Goal: Navigation & Orientation: Find specific page/section

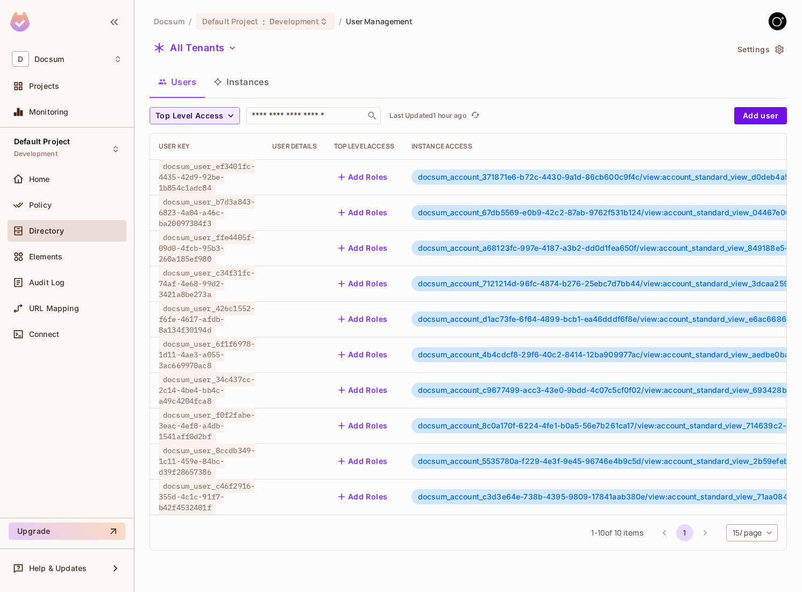
scroll to position [0, 807]
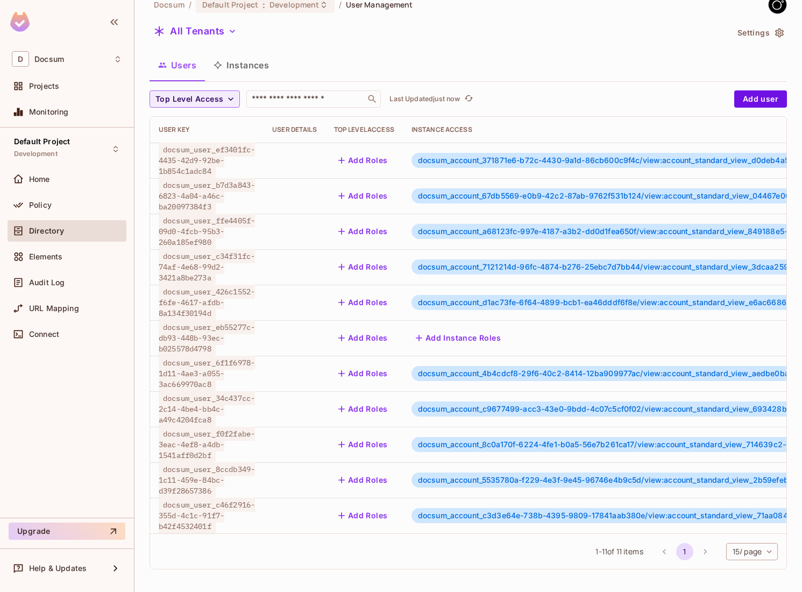
scroll to position [18, 0]
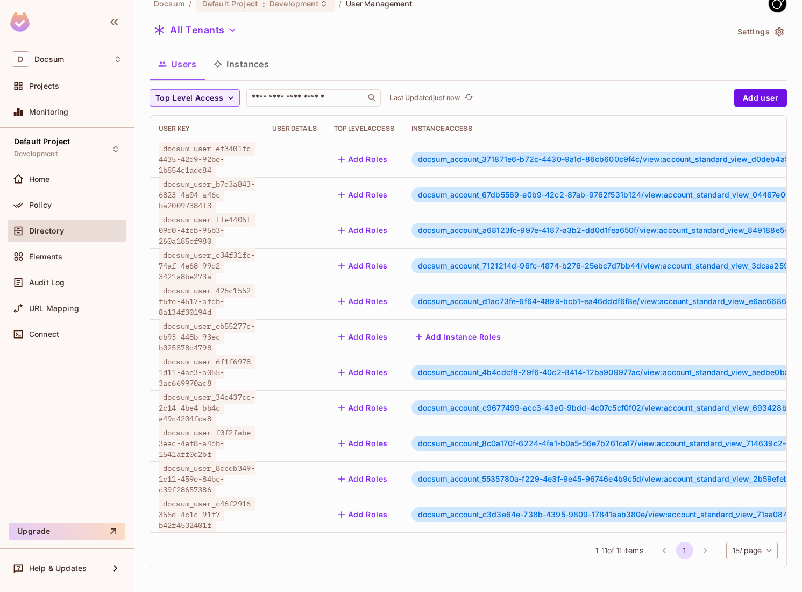
click at [703, 553] on li "pagination navigation" at bounding box center [705, 550] width 20 height 17
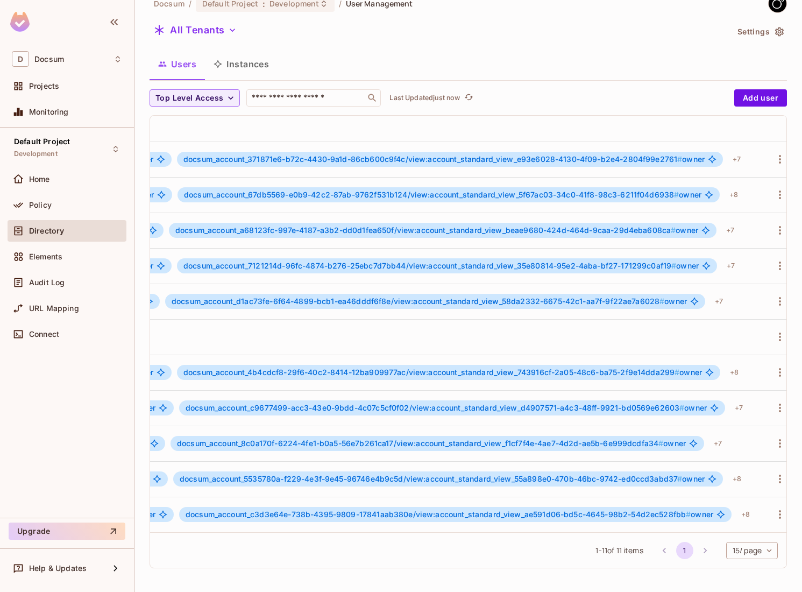
scroll to position [0, 807]
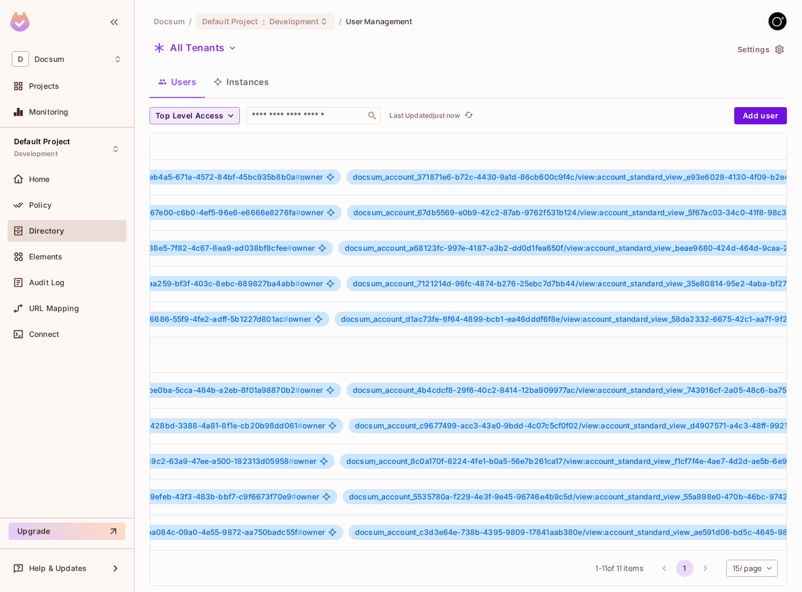
scroll to position [0, 807]
